Goal: Check status: Check status

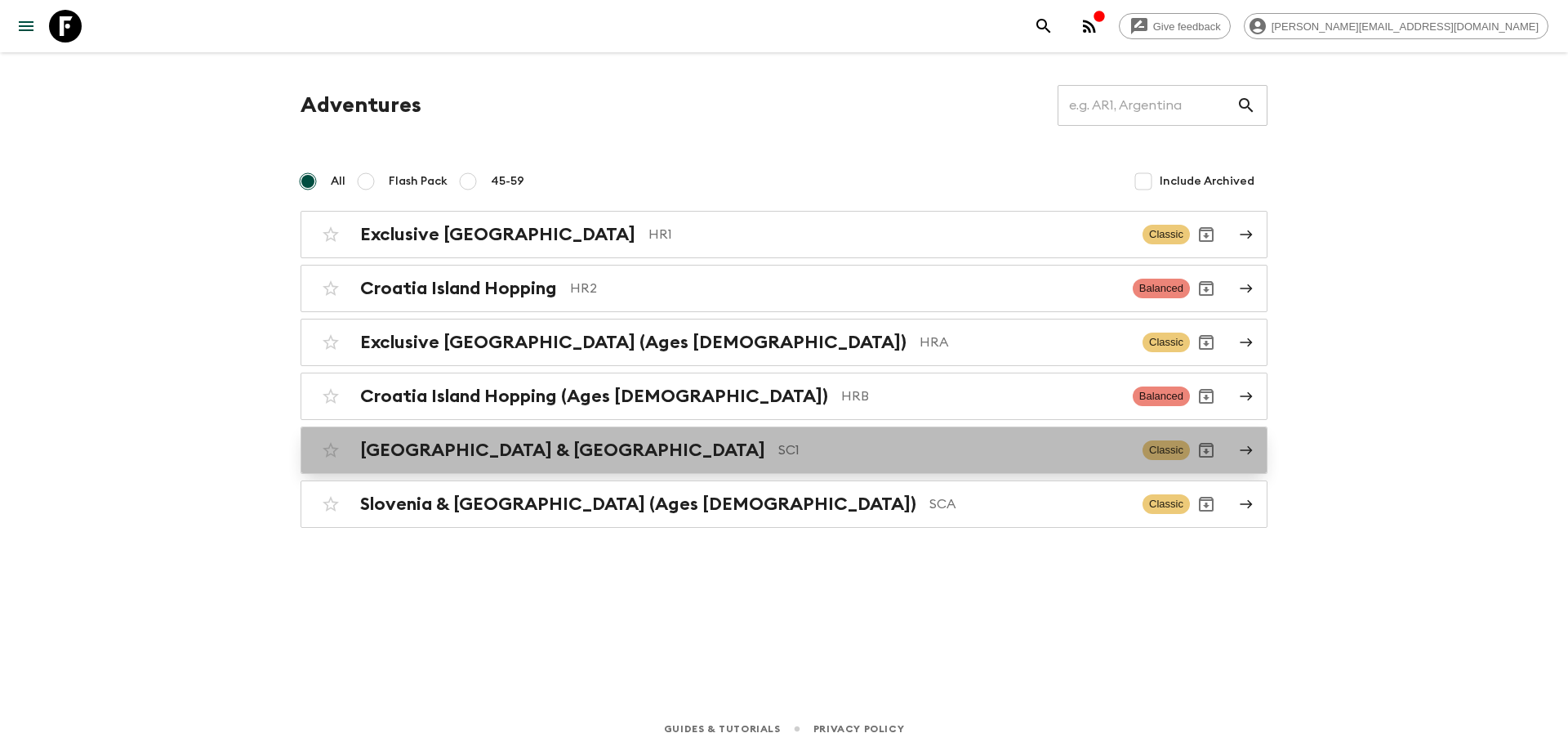
click at [778, 455] on p "SC1" at bounding box center [954, 450] width 352 height 20
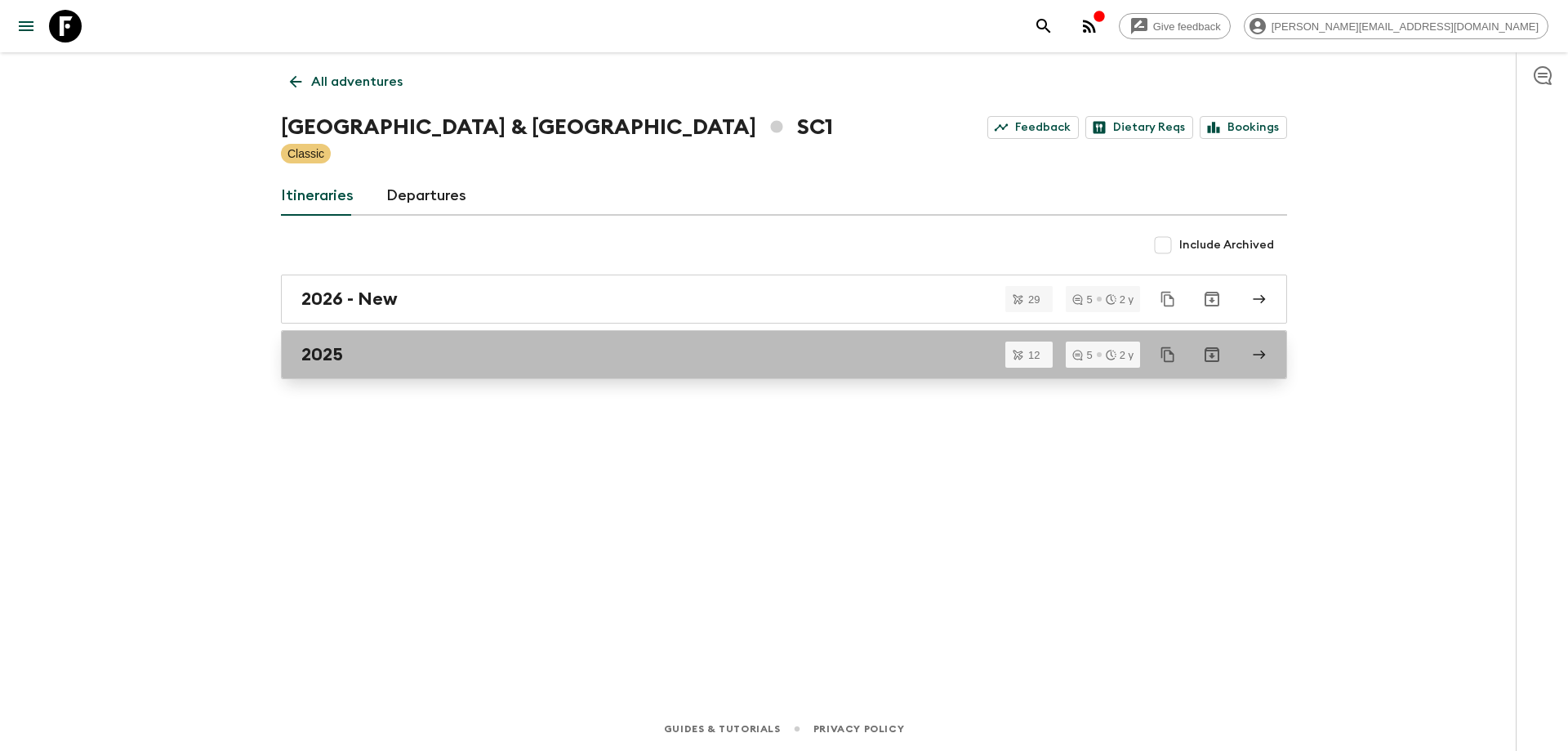
click at [504, 367] on link "2025" at bounding box center [783, 354] width 1006 height 49
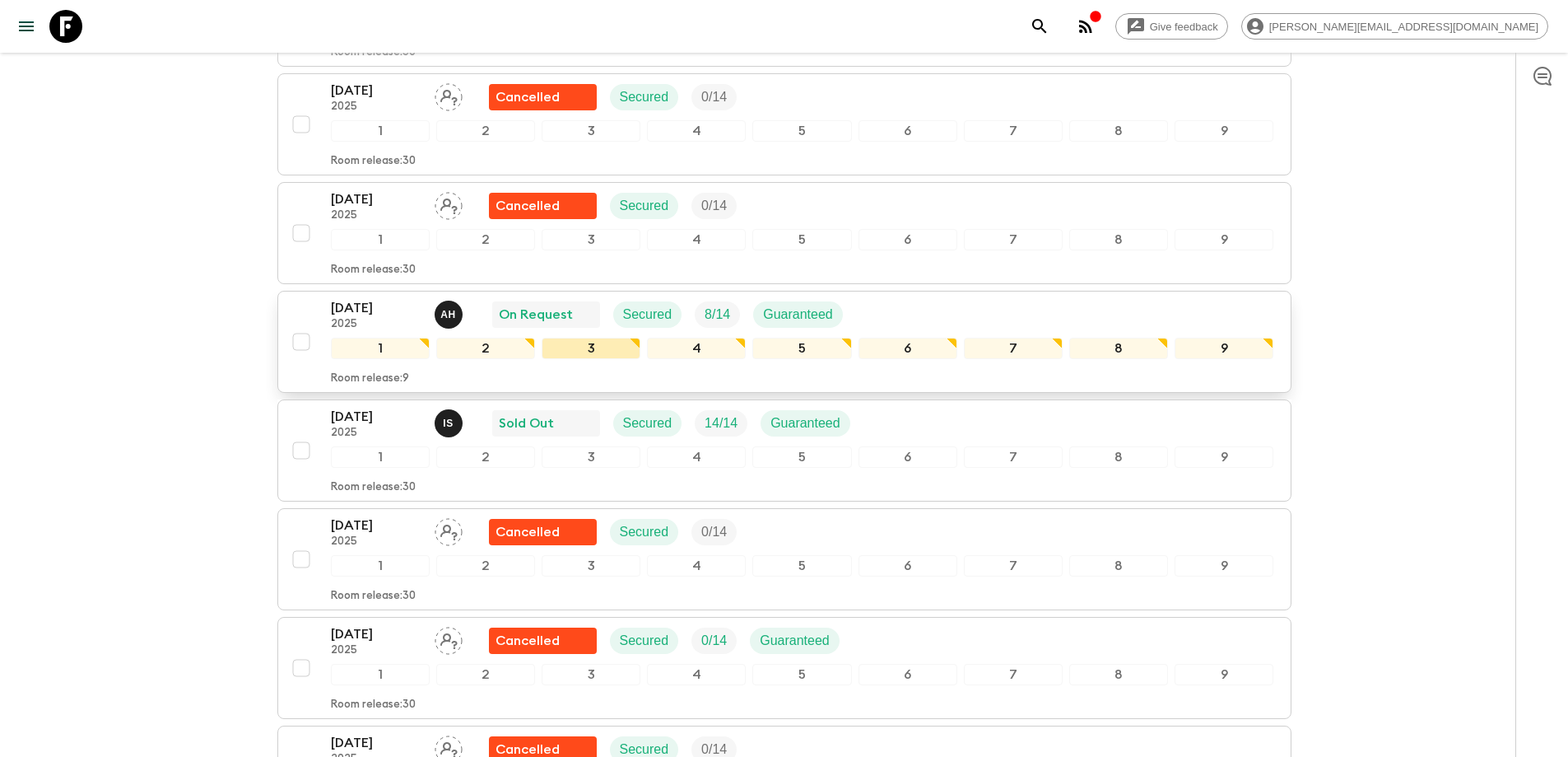
scroll to position [576, 0]
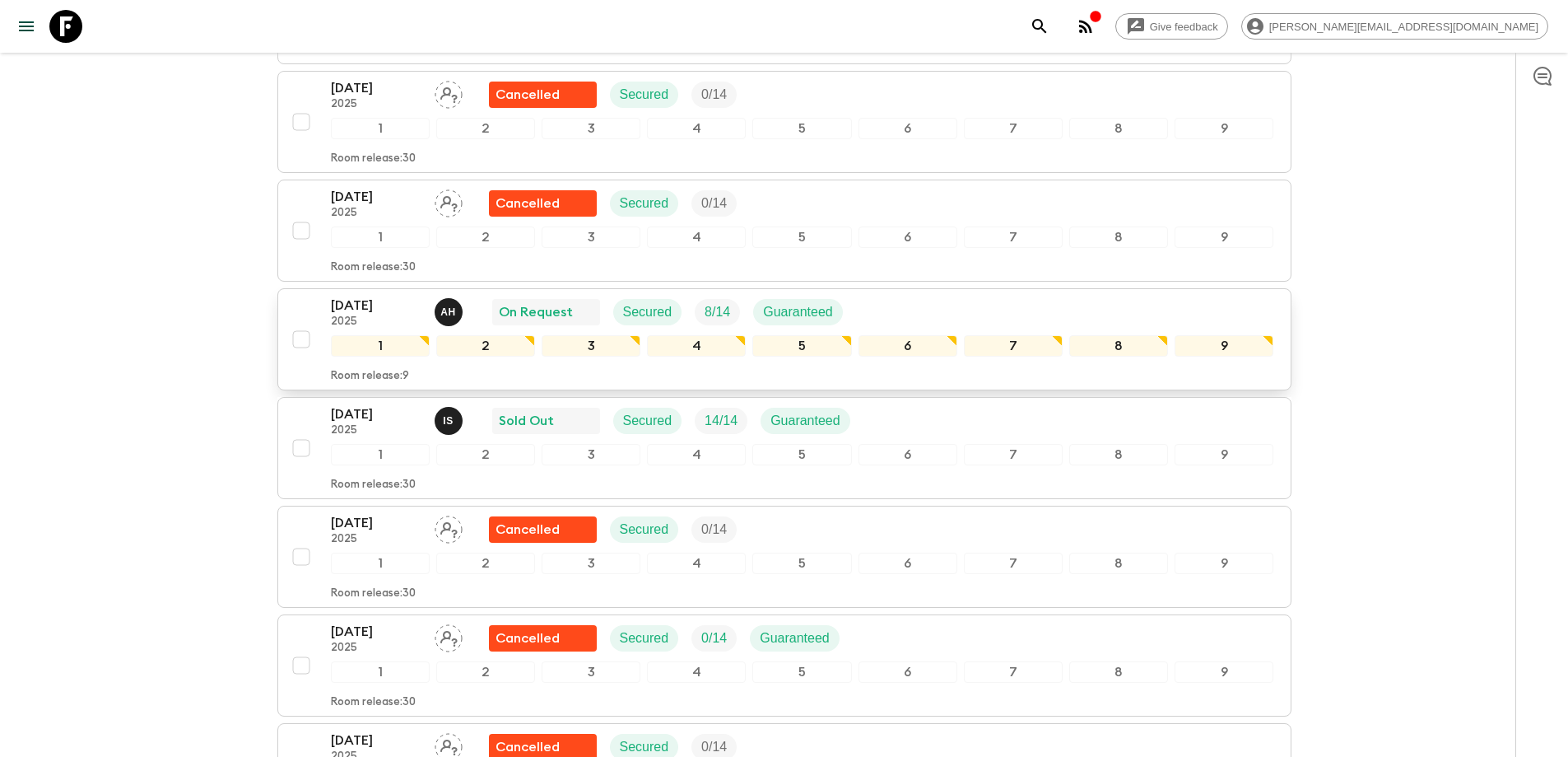
click at [939, 309] on div "[DATE] 2025 A H On Request Secured 8 / 14 Guaranteed" at bounding box center [802, 312] width 943 height 33
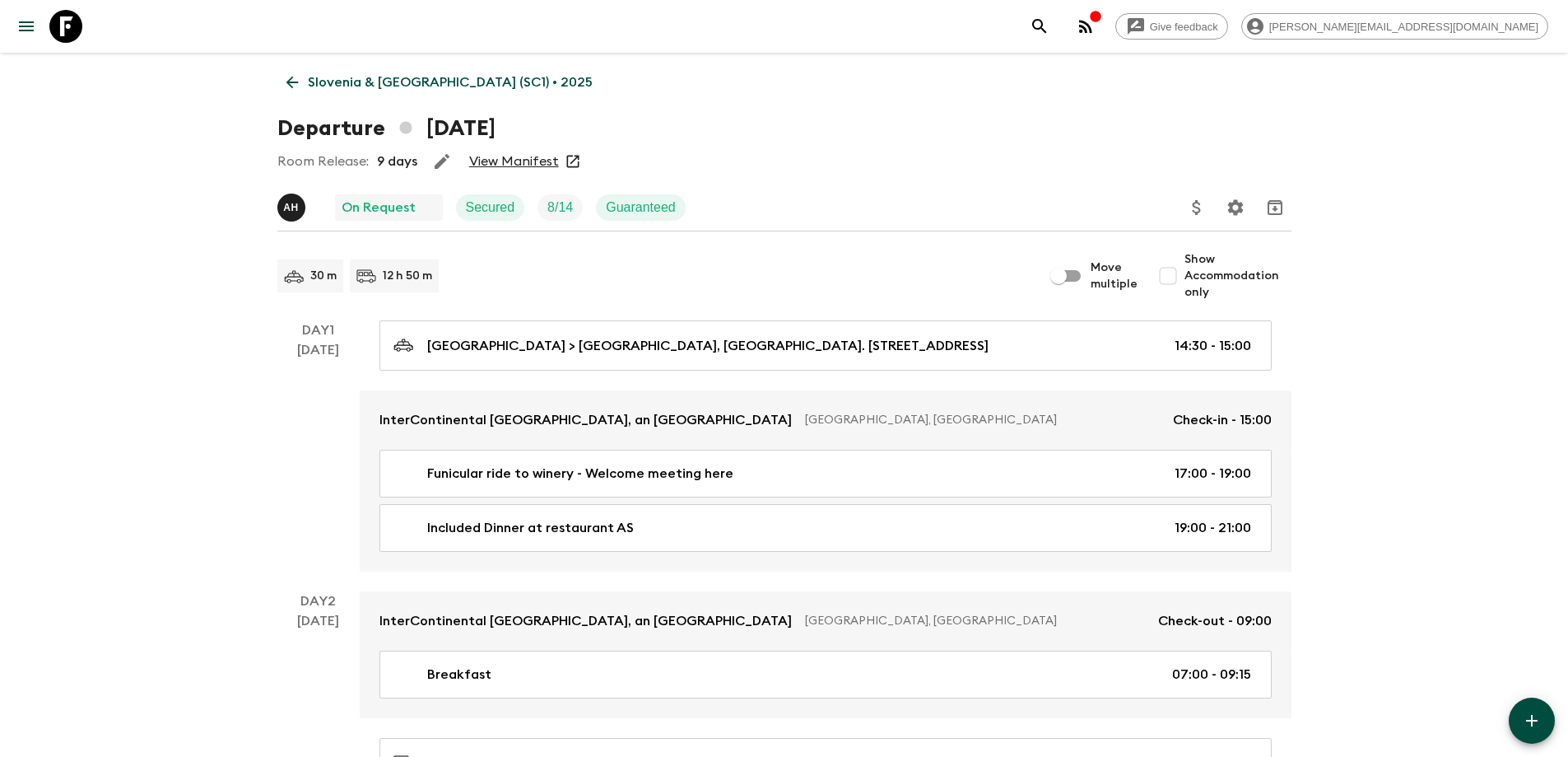
click at [508, 161] on link "View Manifest" at bounding box center [514, 161] width 90 height 17
click at [501, 166] on link "View Manifest" at bounding box center [514, 161] width 90 height 17
